Goal: Transaction & Acquisition: Purchase product/service

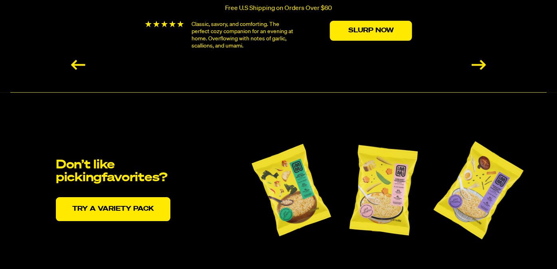
scroll to position [1597, 0]
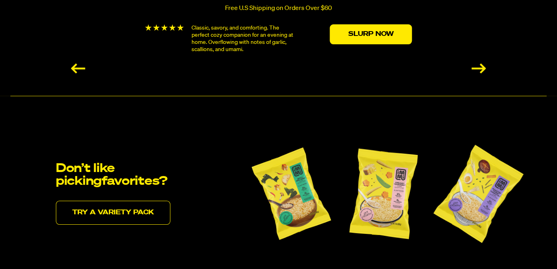
click at [94, 209] on link "Try a variety pack" at bounding box center [113, 213] width 115 height 24
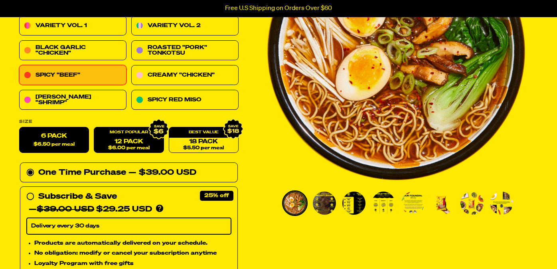
scroll to position [120, 0]
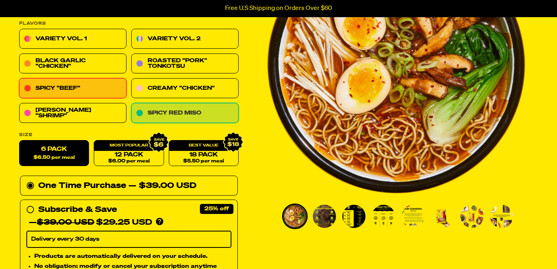
click at [156, 112] on link "Spicy Red Miso" at bounding box center [184, 113] width 107 height 20
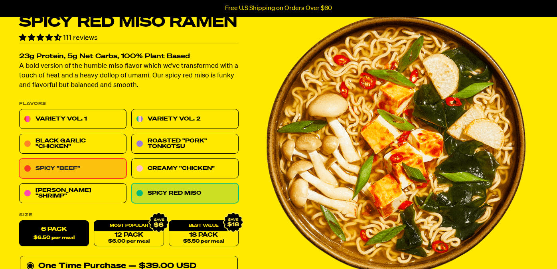
scroll to position [80, 0]
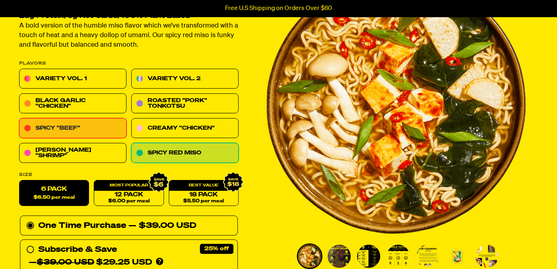
click at [68, 125] on link "Spicy "Beef"" at bounding box center [72, 129] width 107 height 20
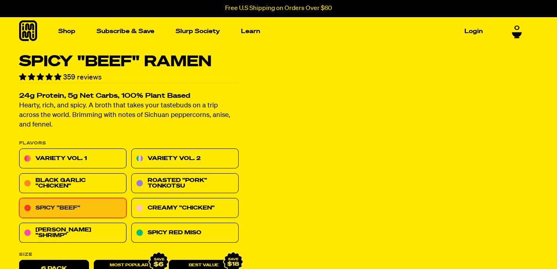
scroll to position [80, 0]
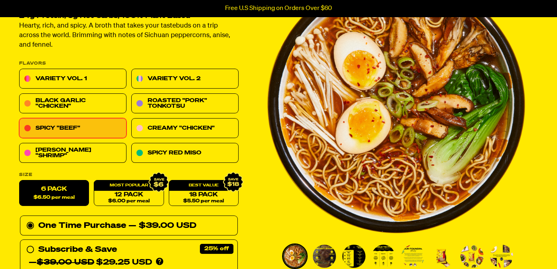
click at [55, 188] on label "6 Pack $6.50 per meal" at bounding box center [54, 193] width 70 height 26
click at [20, 181] on input "6 Pack $6.50 per meal" at bounding box center [19, 180] width 0 height 0
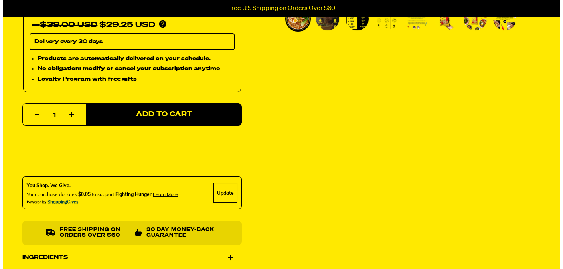
scroll to position [319, 0]
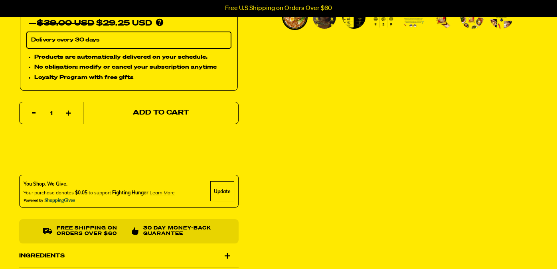
click at [145, 113] on span "Add to Cart" at bounding box center [161, 113] width 56 height 7
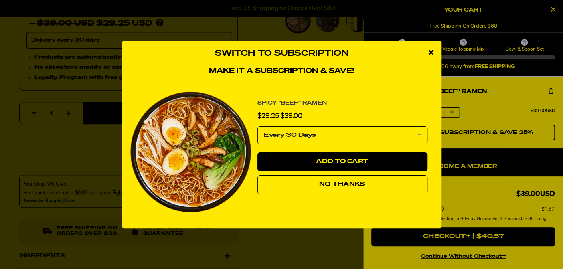
click at [338, 188] on button "No Thanks" at bounding box center [343, 184] width 170 height 19
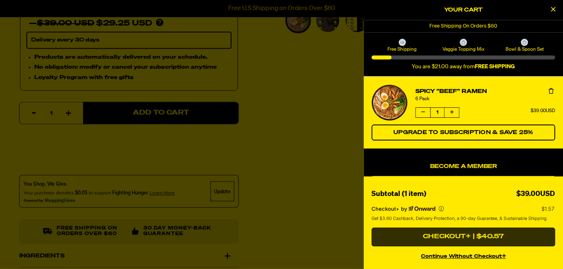
click at [443, 239] on button "Checkout+ | $40.57" at bounding box center [464, 237] width 184 height 19
